Goal: Browse casually

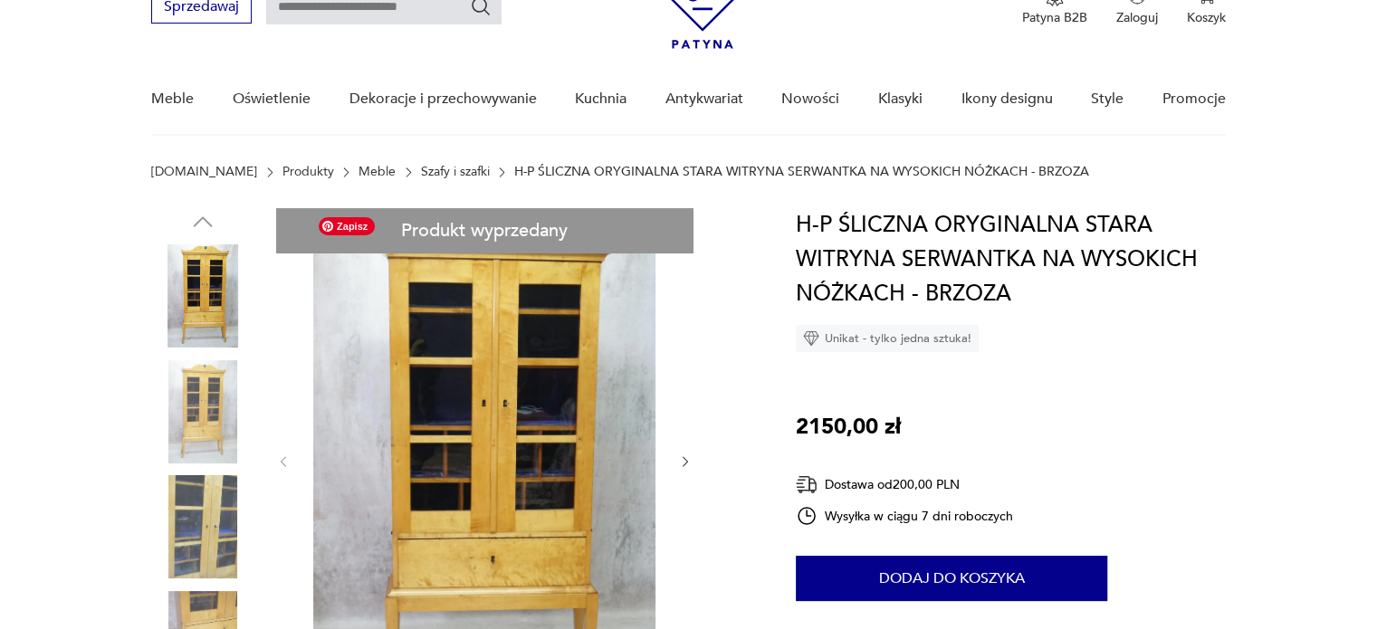
click at [521, 398] on img at bounding box center [484, 459] width 349 height 503
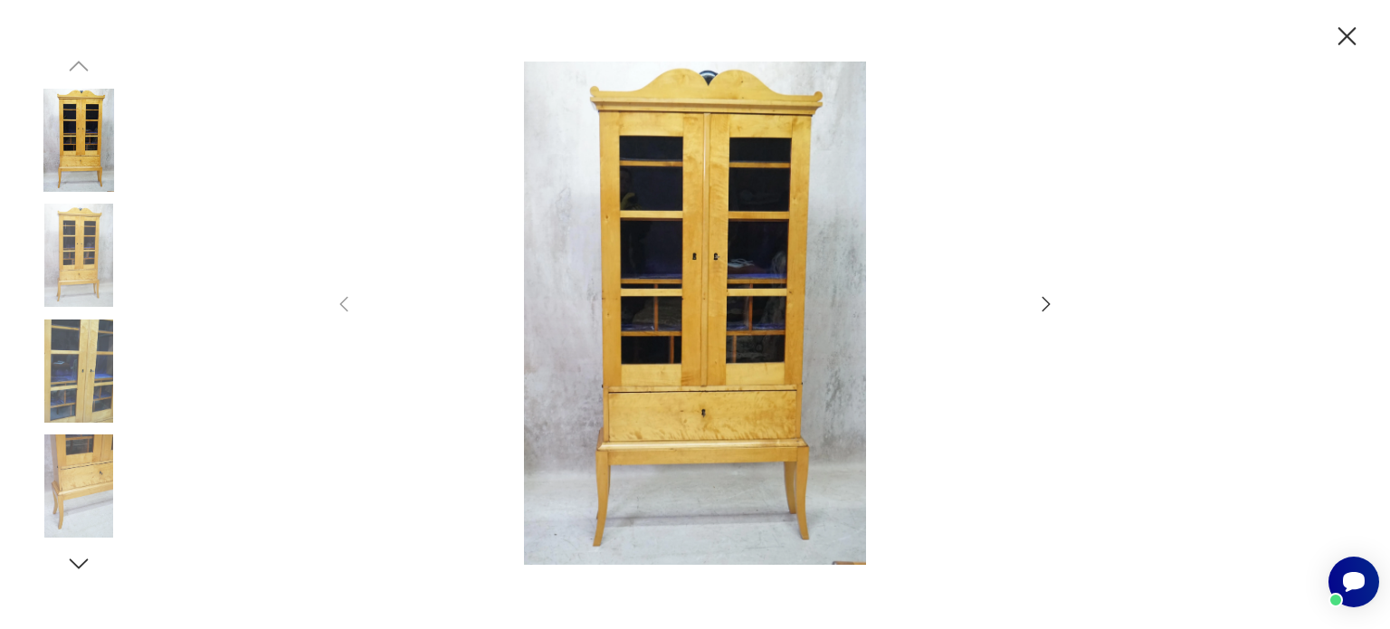
click at [1344, 32] on icon "button" at bounding box center [1348, 37] width 32 height 32
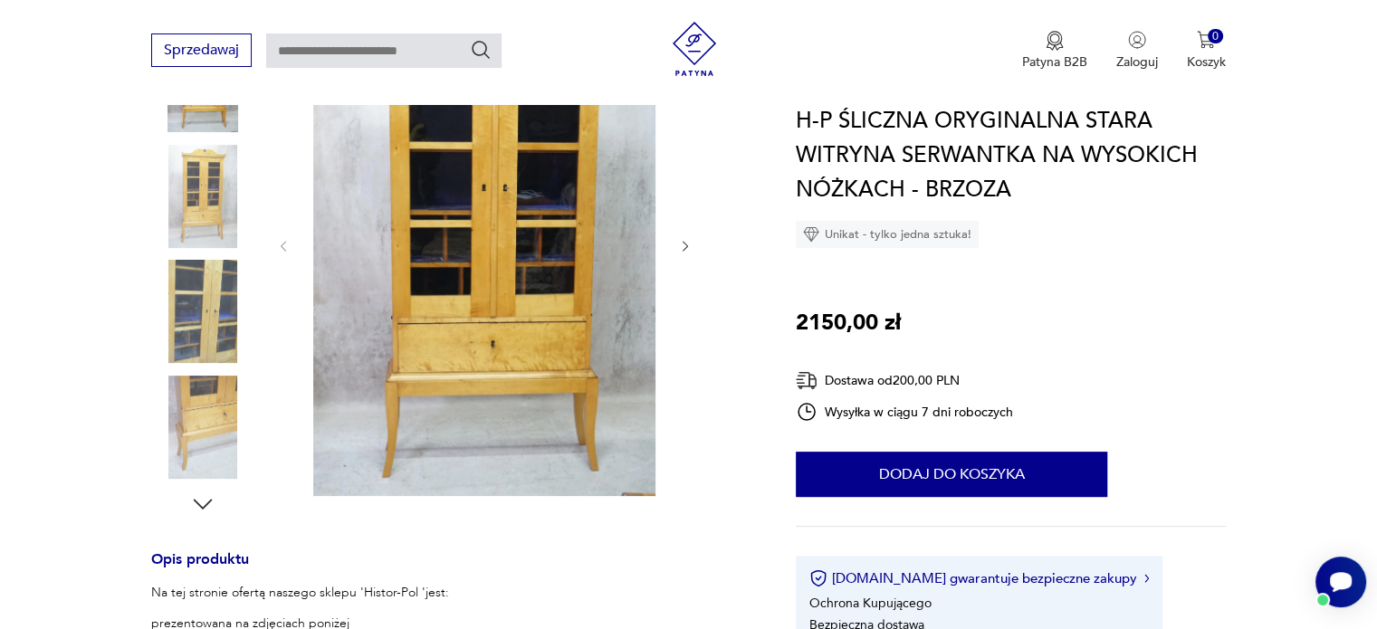
scroll to position [362, 0]
